Goal: Information Seeking & Learning: Find specific page/section

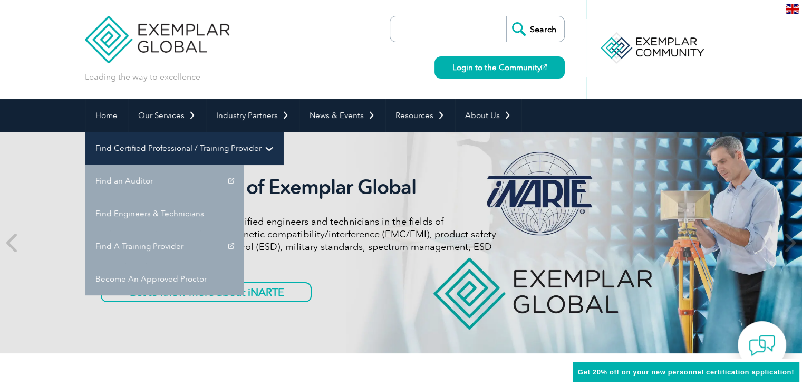
click at [283, 132] on link "Find Certified Professional / Training Provider" at bounding box center [183, 148] width 197 height 33
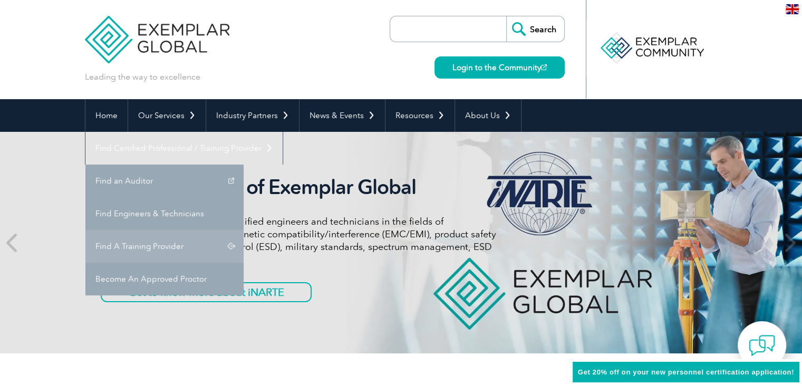
click at [244, 230] on link "Find A Training Provider" at bounding box center [164, 246] width 158 height 33
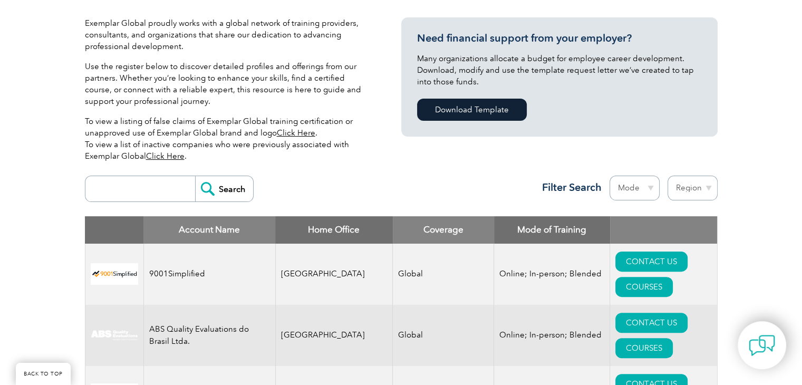
scroll to position [316, 0]
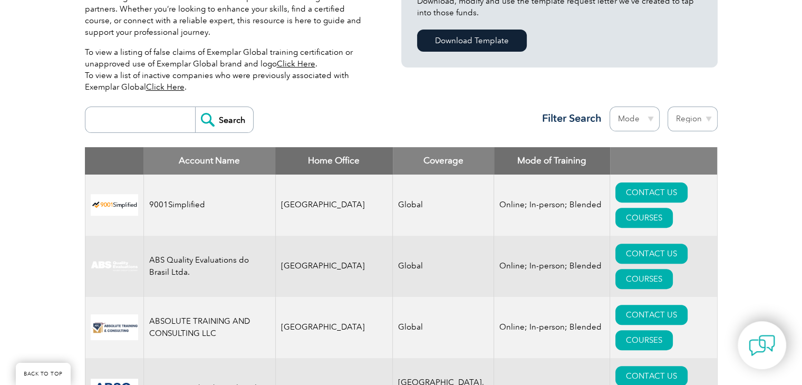
click at [160, 106] on div "Search Region [GEOGRAPHIC_DATA] [GEOGRAPHIC_DATA] [GEOGRAPHIC_DATA] [GEOGRAPHIC…" at bounding box center [401, 124] width 632 height 46
click at [160, 118] on input "search" at bounding box center [143, 119] width 104 height 25
type input "bluestar"
click at [221, 119] on input "Search" at bounding box center [224, 119] width 58 height 25
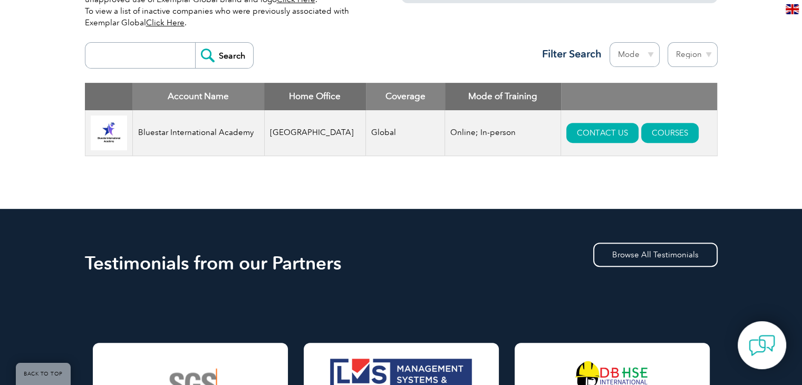
scroll to position [316, 0]
